Goal: Task Accomplishment & Management: Complete application form

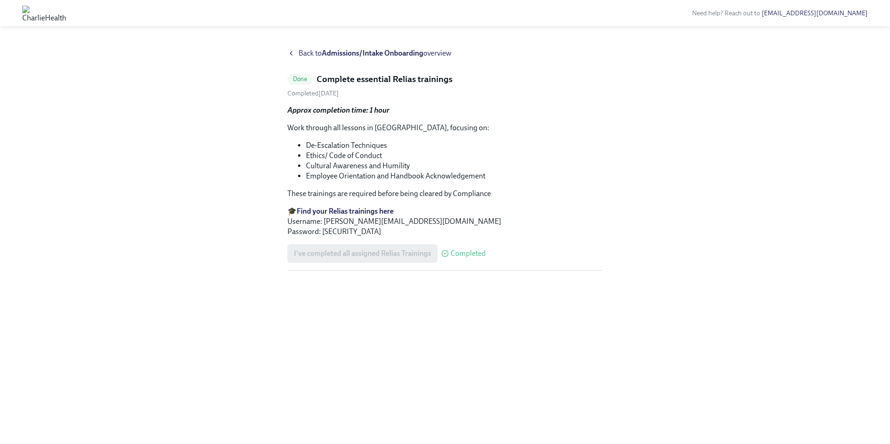
click at [327, 55] on strong "Admissions/Intake Onboarding" at bounding box center [373, 53] width 102 height 9
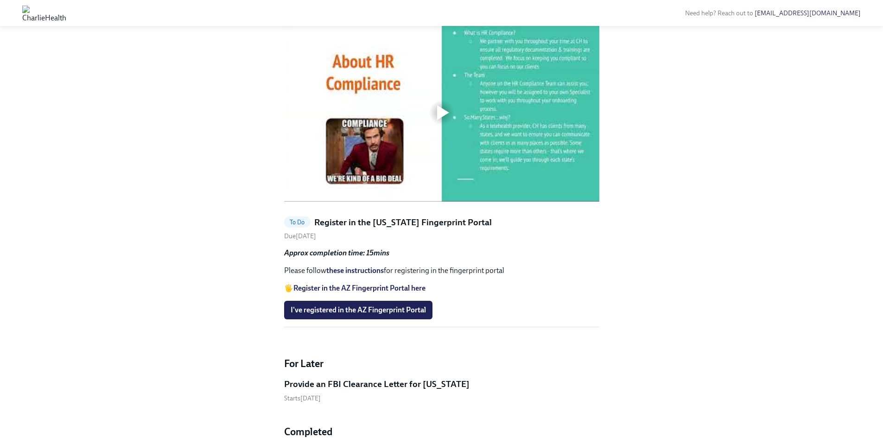
scroll to position [380, 0]
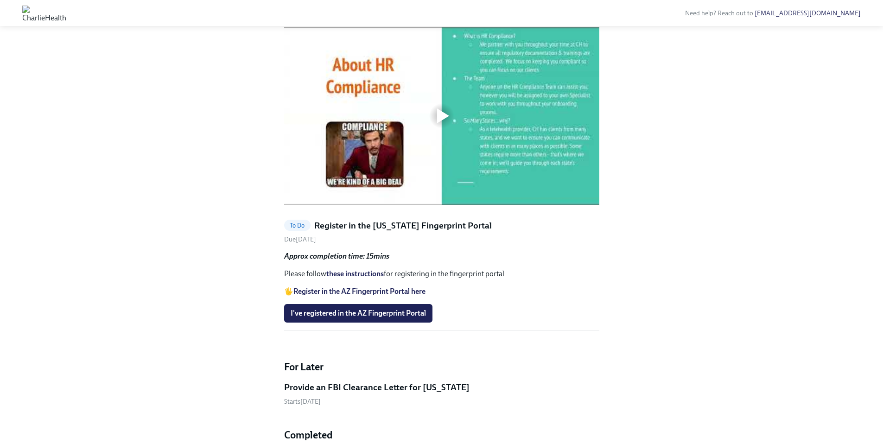
click at [437, 123] on div at bounding box center [443, 115] width 12 height 15
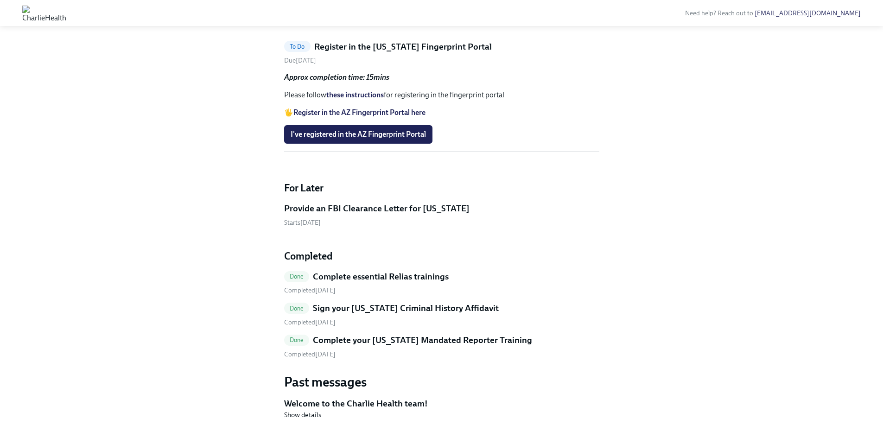
scroll to position [559, 0]
click at [380, 117] on strong "Register in the AZ Fingerprint Portal here" at bounding box center [359, 112] width 132 height 9
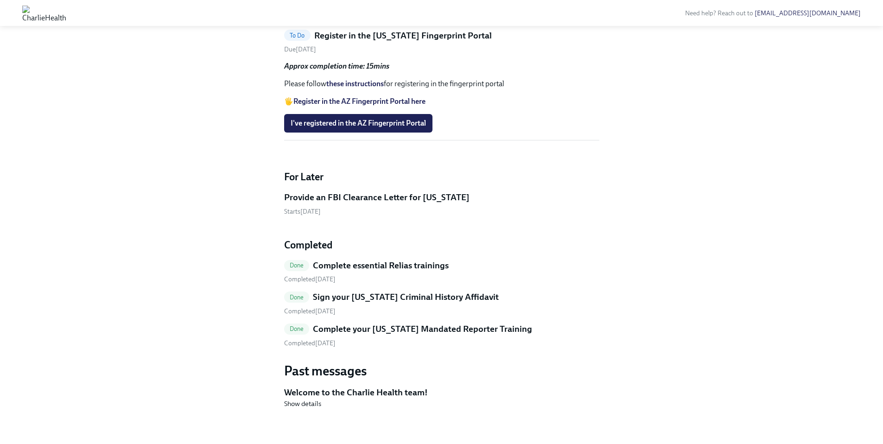
scroll to position [572, 0]
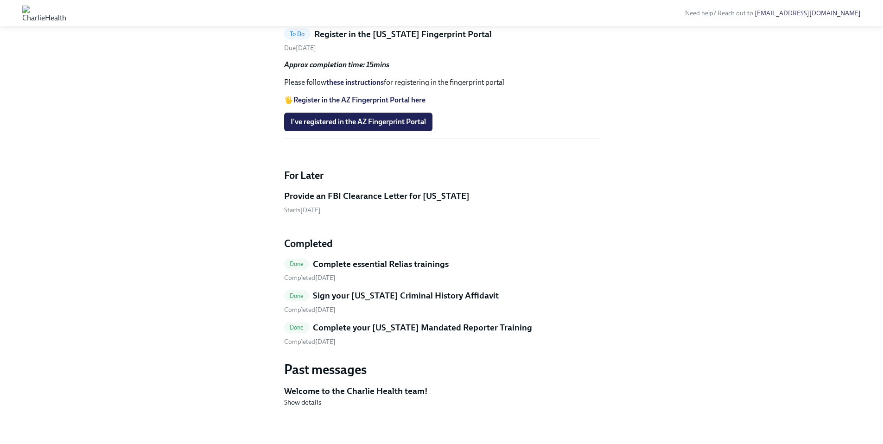
click at [375, 87] on link "these instructions" at bounding box center [354, 82] width 57 height 9
click at [417, 127] on span "I've registered in the AZ Fingerprint Portal" at bounding box center [358, 121] width 135 height 9
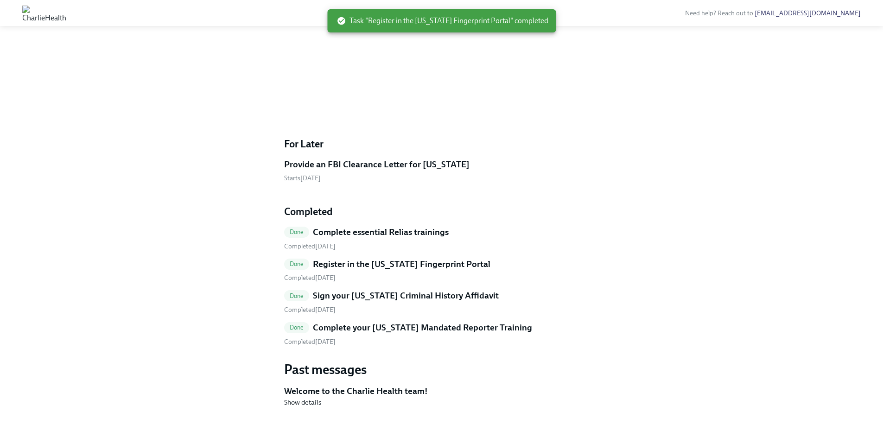
scroll to position [603, 0]
click at [426, 163] on h5 "Provide an FBI Clearance Letter for [US_STATE]" at bounding box center [376, 165] width 185 height 12
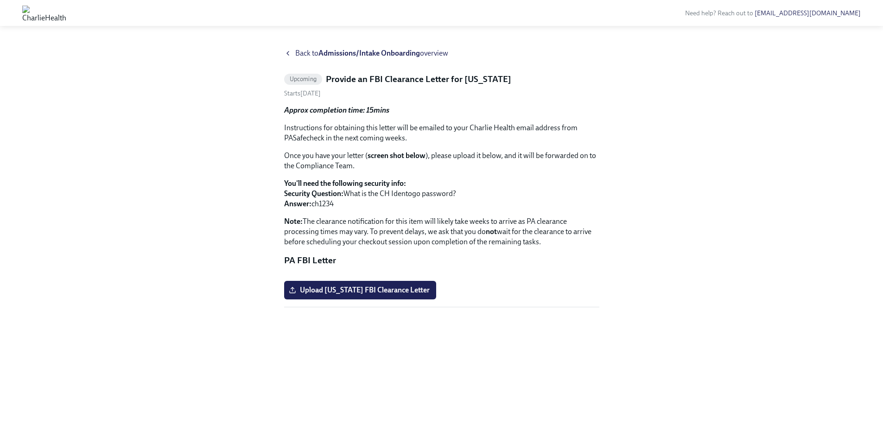
scroll to position [13, 0]
click at [416, 295] on span "Upload [US_STATE] FBI Clearance Letter" at bounding box center [360, 290] width 139 height 9
click at [0, 0] on input "Upload [US_STATE] FBI Clearance Letter" at bounding box center [0, 0] width 0 height 0
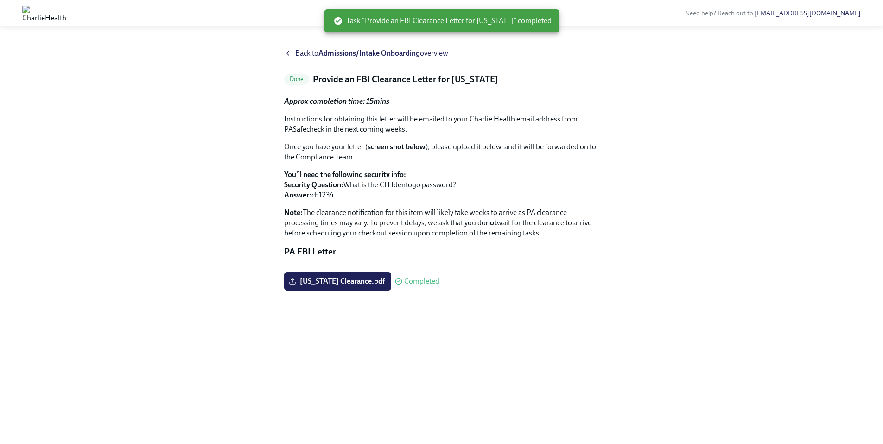
scroll to position [4, 0]
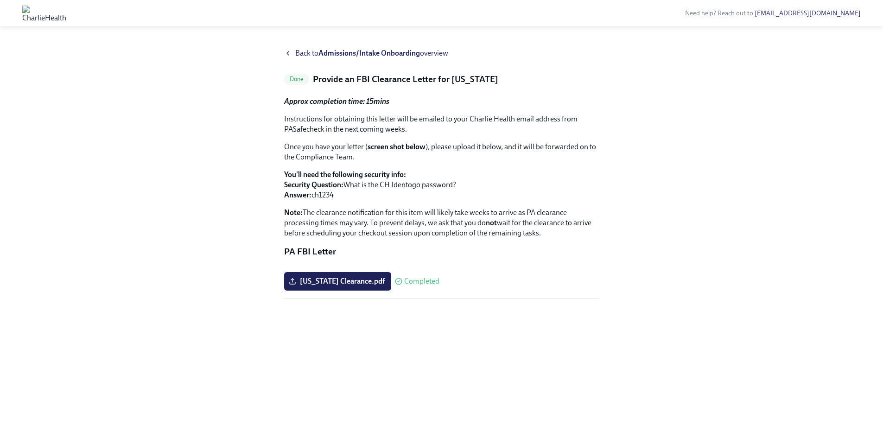
click at [391, 51] on strong "Admissions/Intake Onboarding" at bounding box center [369, 53] width 102 height 9
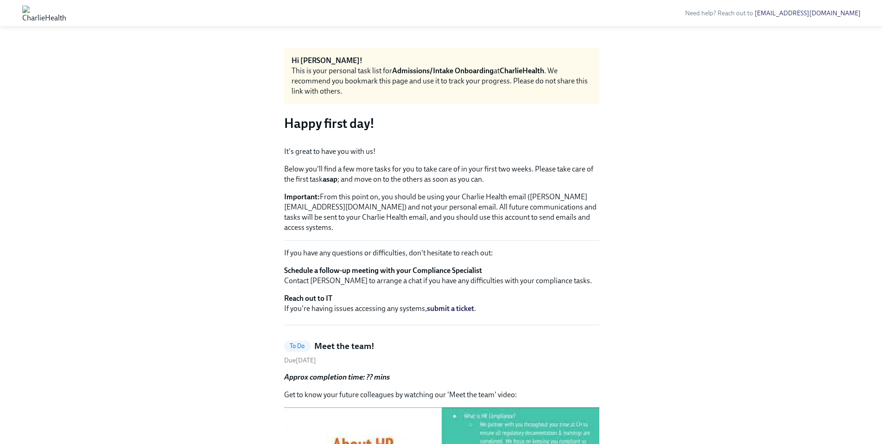
click at [66, 13] on img at bounding box center [44, 13] width 44 height 15
click at [66, 15] on img at bounding box center [44, 13] width 44 height 15
